Goal: Task Accomplishment & Management: Manage account settings

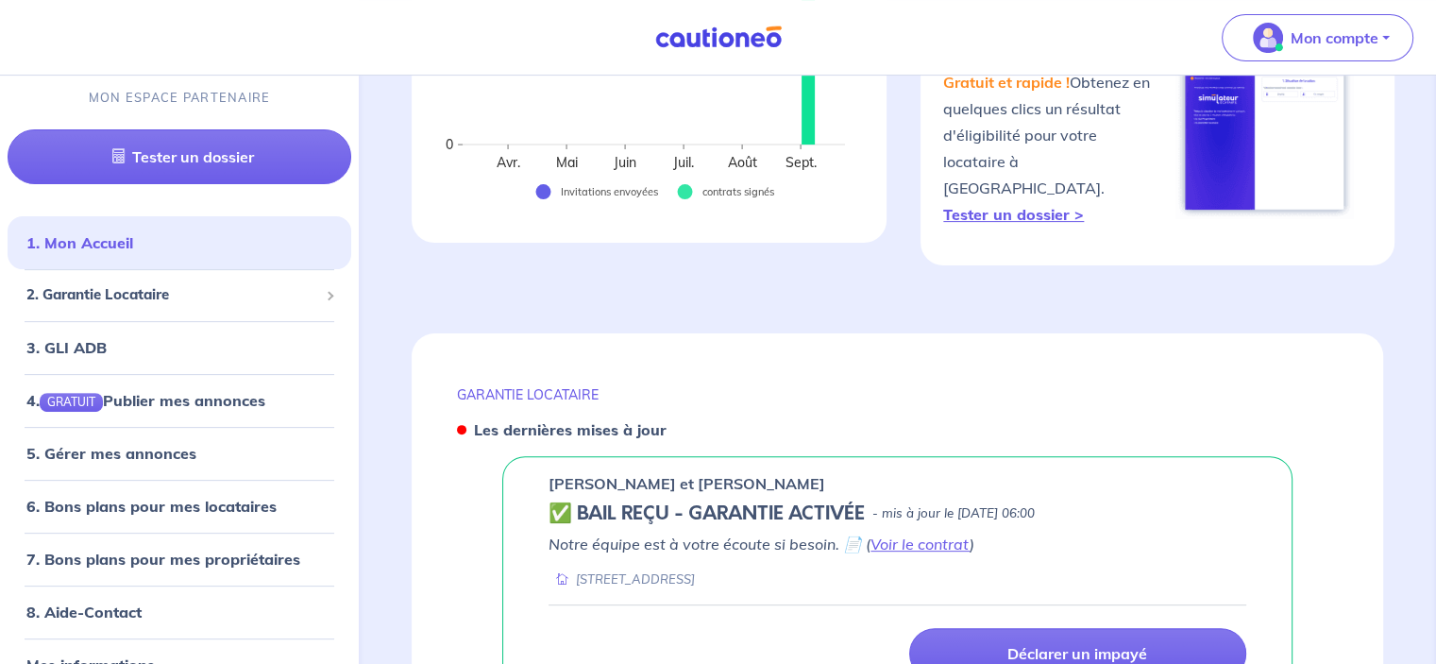
scroll to position [567, 0]
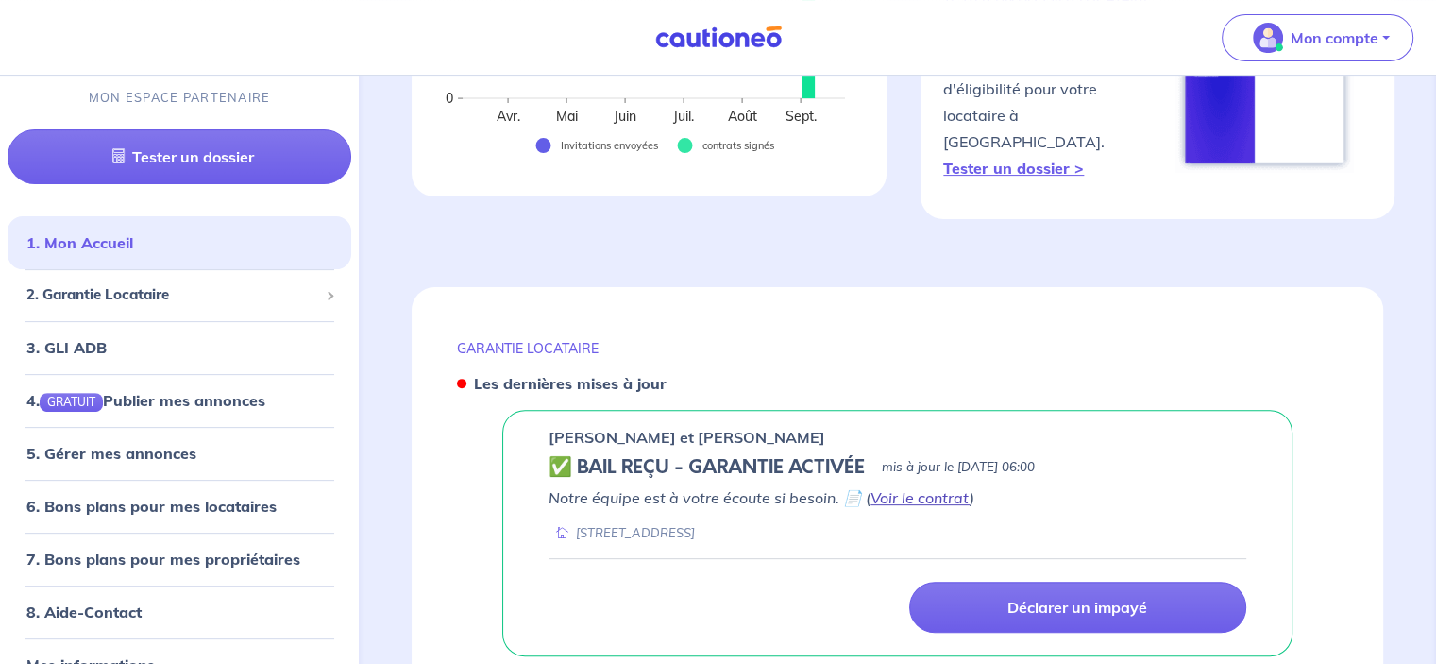
click at [929, 488] on link "Voir le contrat" at bounding box center [920, 497] width 99 height 19
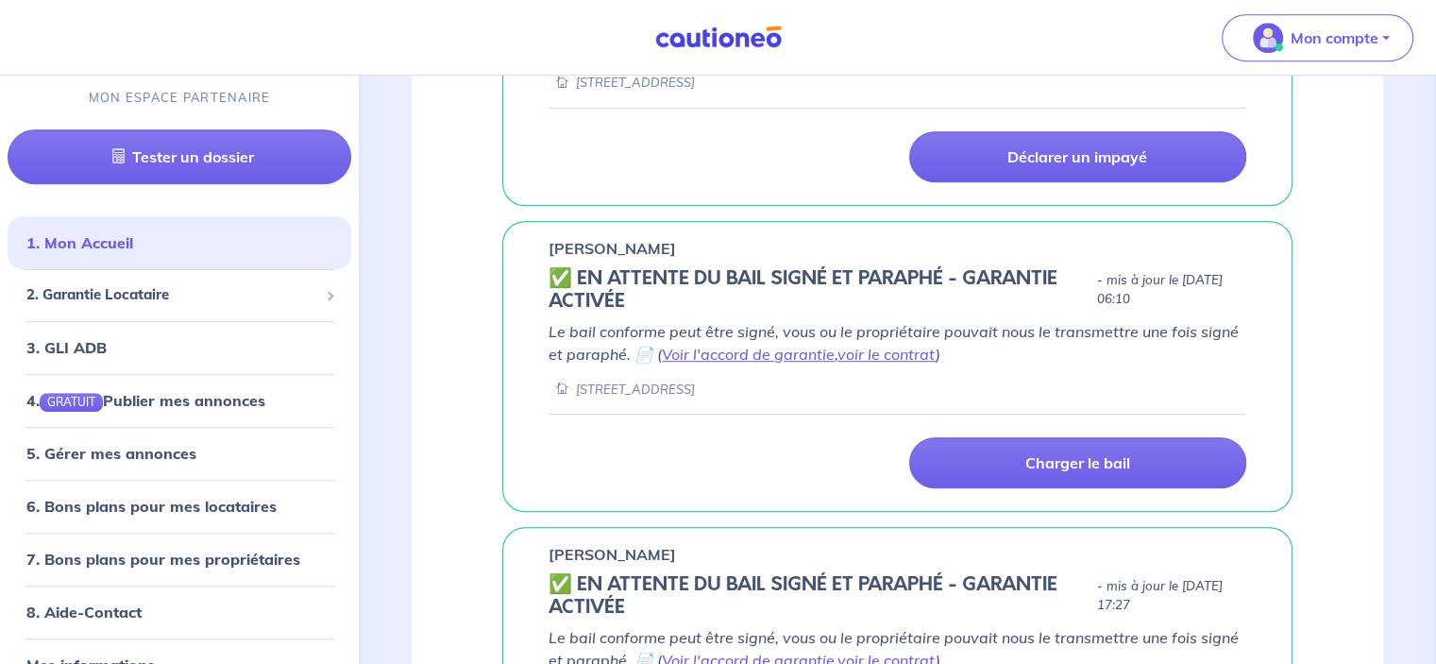
scroll to position [1039, 0]
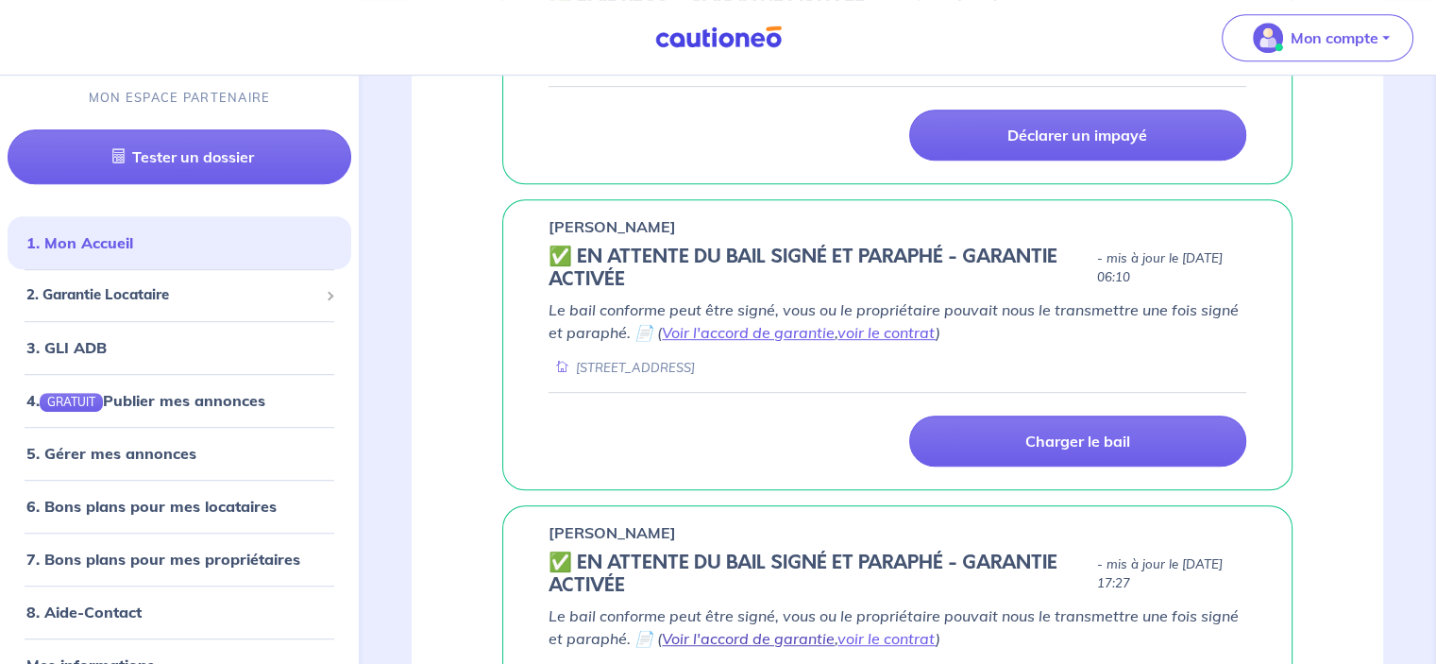
click at [754, 629] on link "Voir l'accord de garantie" at bounding box center [748, 638] width 173 height 19
click at [923, 323] on link "voir le contrat" at bounding box center [887, 332] width 98 height 19
click at [904, 629] on link "voir le contrat" at bounding box center [887, 638] width 98 height 19
click at [1336, 226] on div "[PERSON_NAME] ✅️️️ EN ATTENTE DU BAIL SIGNÉ ET PARAPHÉ - GARANTIE ACTIVÉE - mis…" at bounding box center [897, 344] width 881 height 291
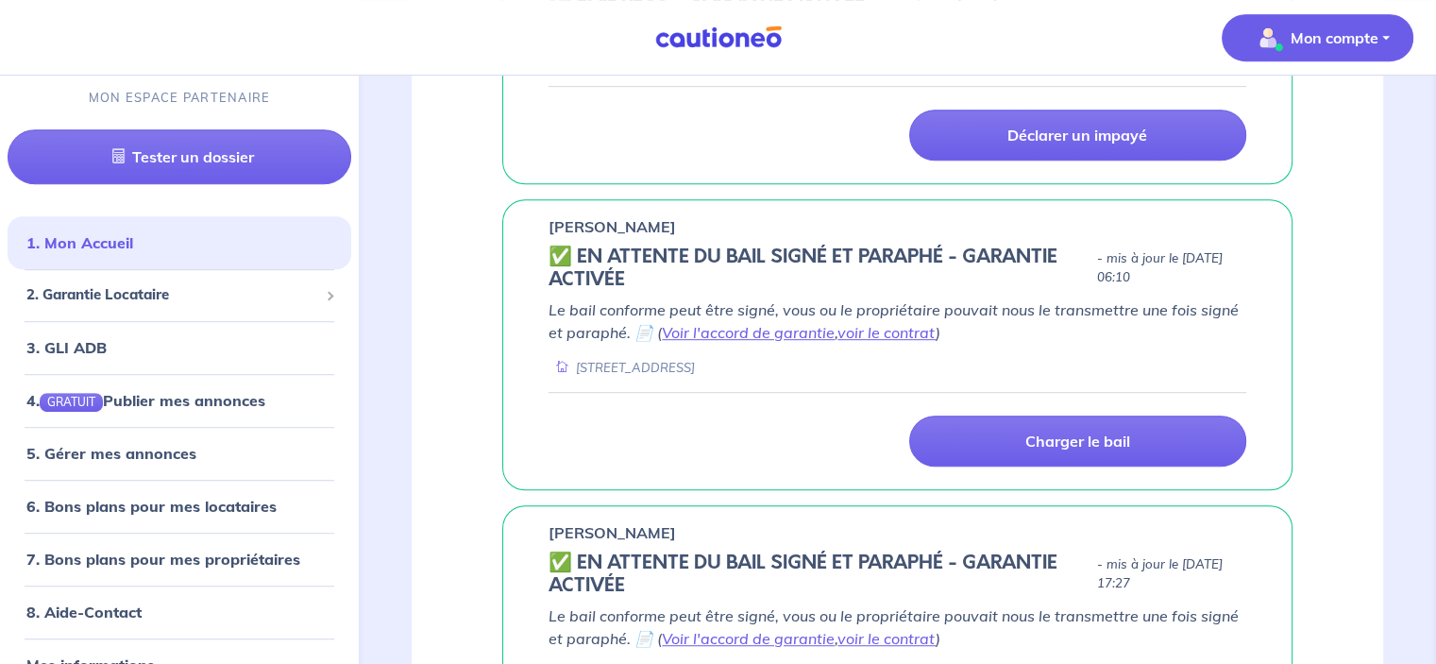
click at [1369, 42] on p "Mon compte" at bounding box center [1335, 37] width 88 height 23
click at [1326, 160] on link "Me déconnecter" at bounding box center [1299, 162] width 152 height 30
